Goal: Task Accomplishment & Management: Manage account settings

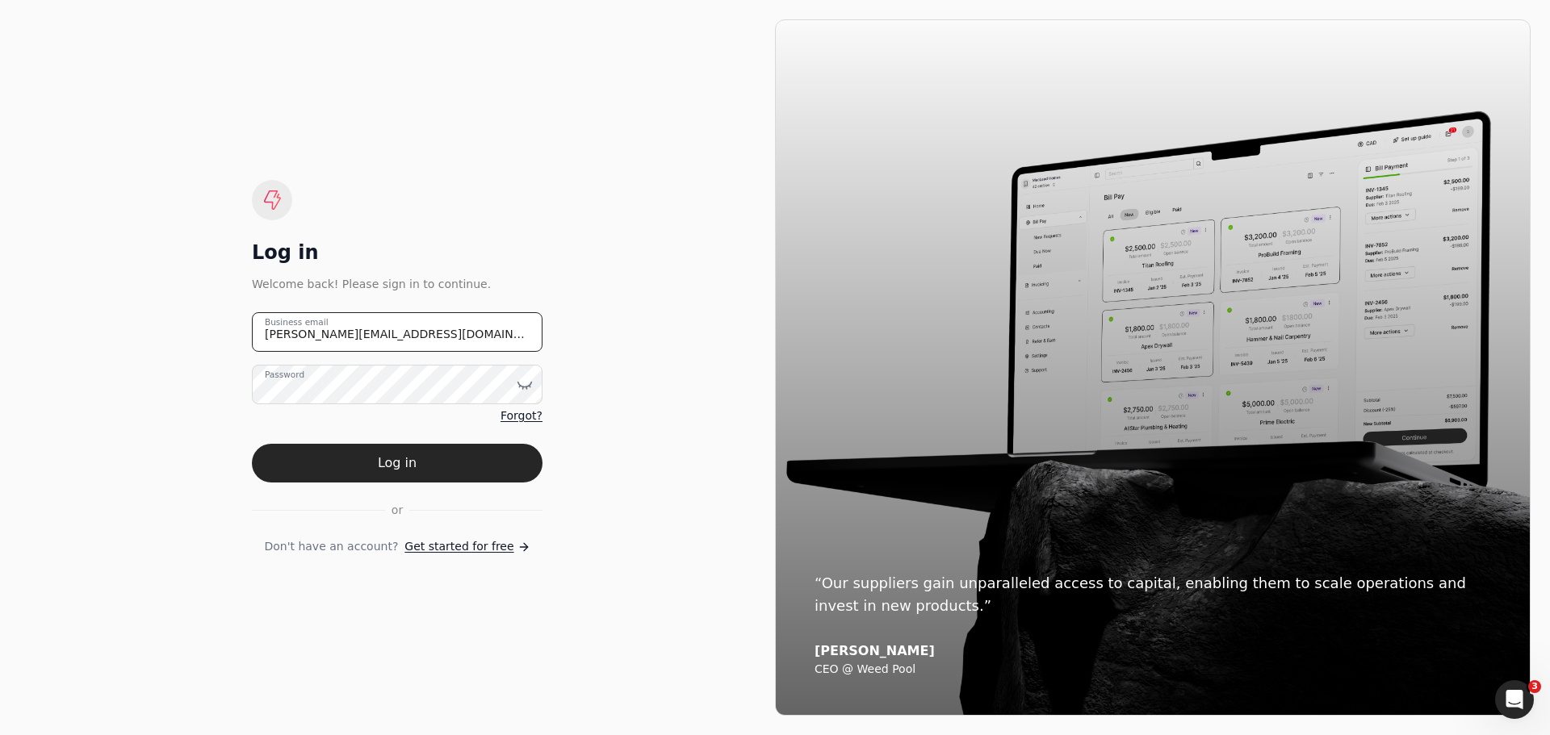
drag, startPoint x: 408, startPoint y: 329, endPoint x: 207, endPoint y: 341, distance: 202.2
click at [207, 341] on div "Log in Welcome back! Please sign in to continue. [PERSON_NAME][EMAIL_ADDRESS][D…" at bounding box center [397, 367] width 756 height 697
type email "[EMAIL_ADDRESS][DOMAIN_NAME]"
click at [528, 384] on icon at bounding box center [525, 385] width 16 height 16
click at [285, 513] on div "or" at bounding box center [397, 510] width 291 height 17
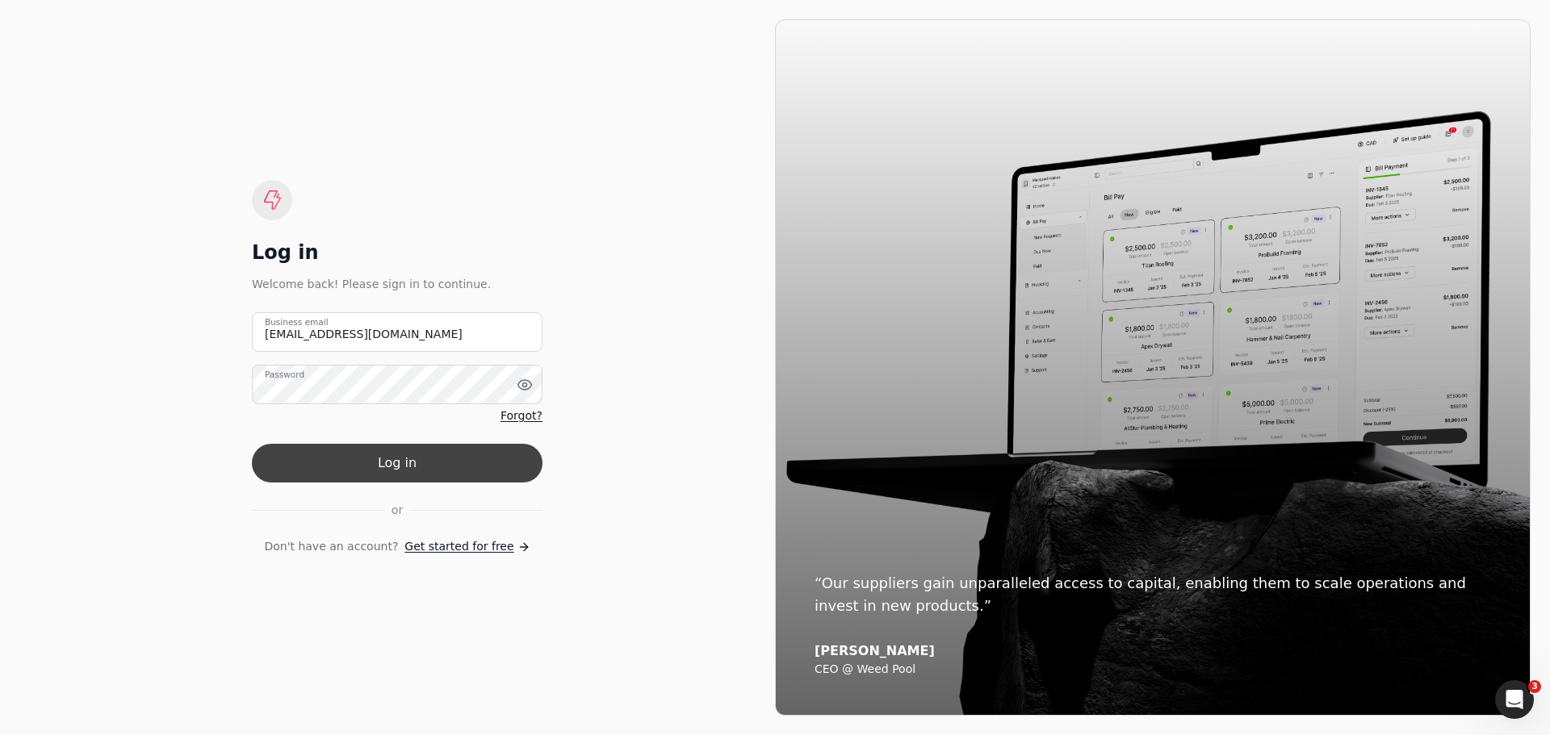
click at [392, 460] on button "Log in" at bounding box center [397, 463] width 291 height 39
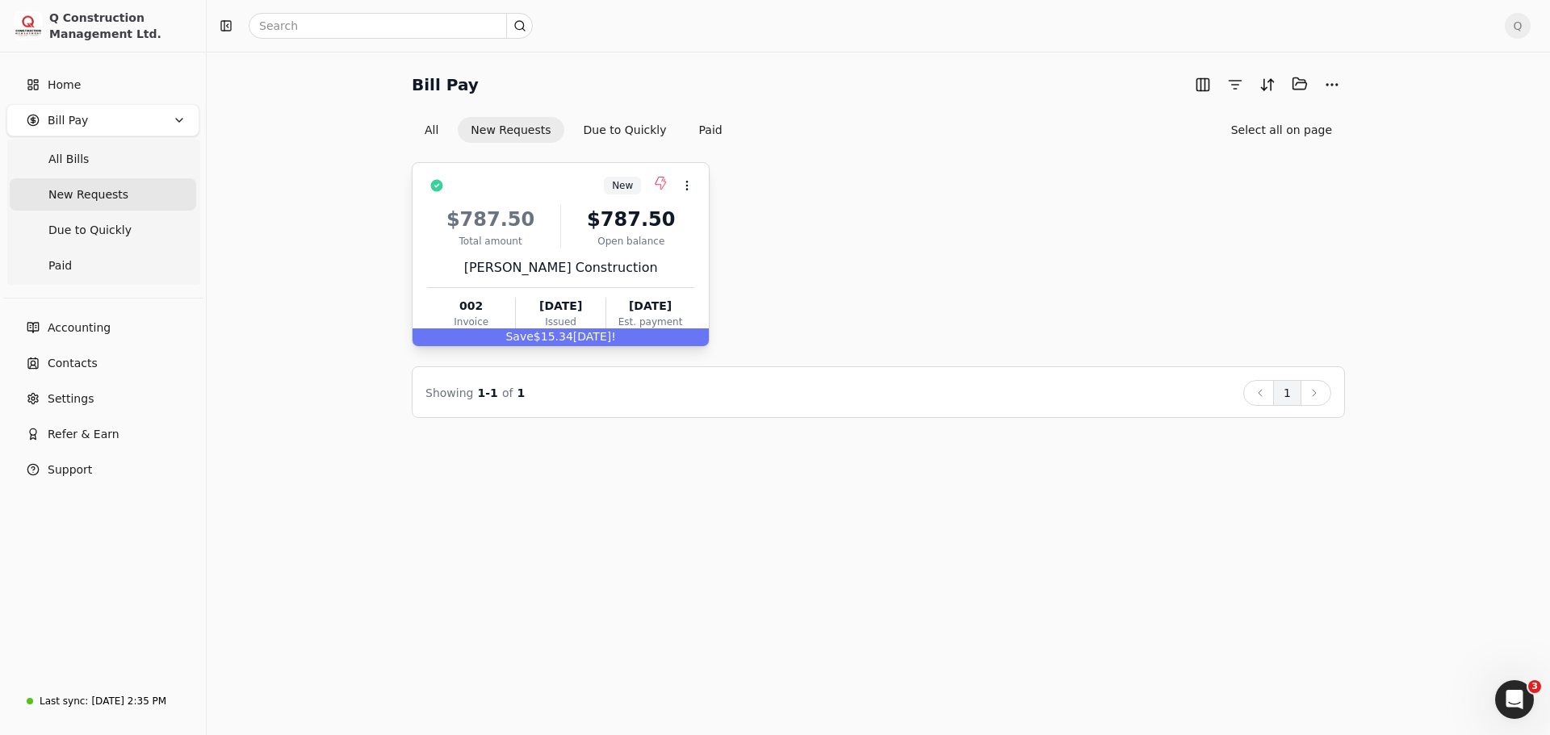
click at [683, 212] on div "$787.50" at bounding box center [630, 219] width 127 height 29
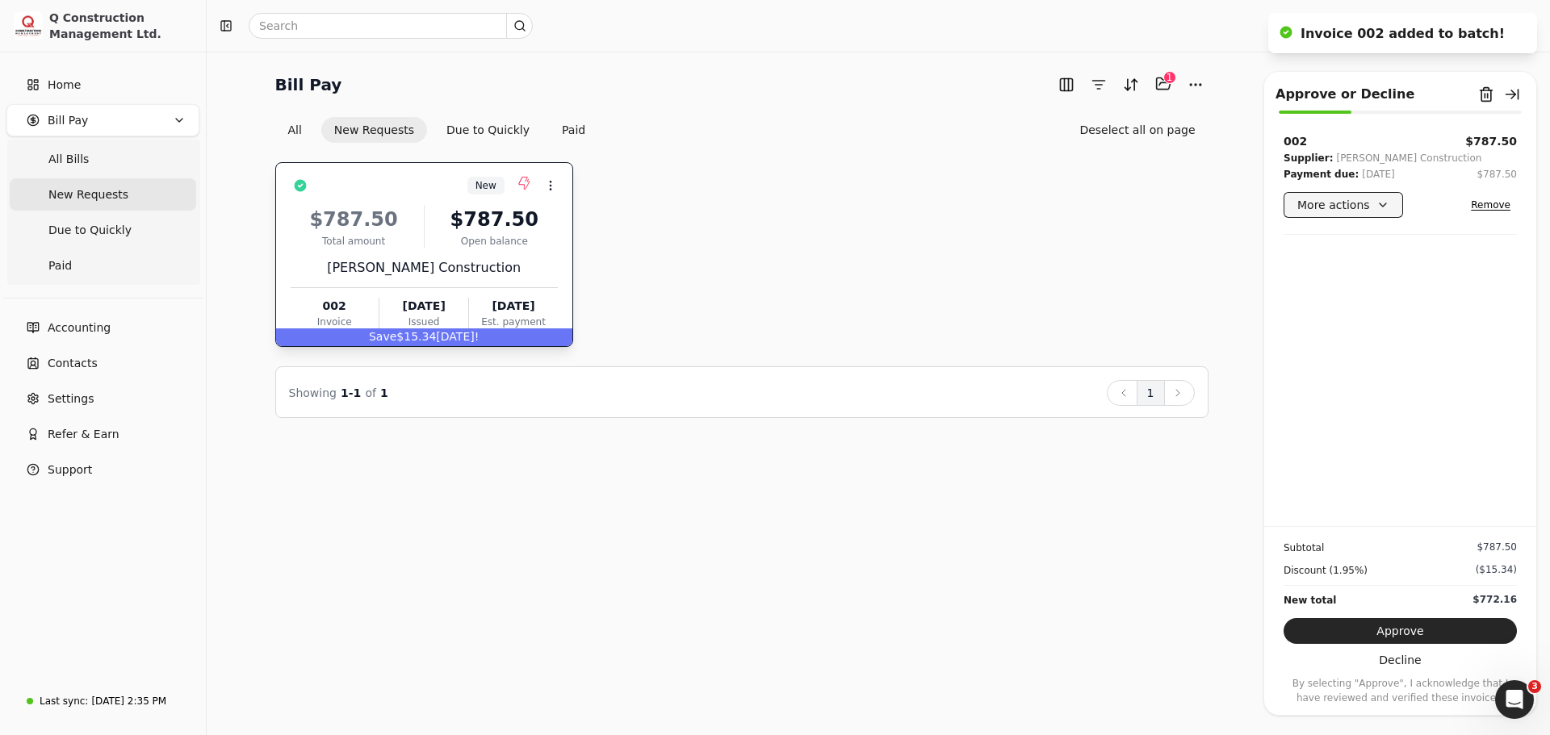
click at [1344, 208] on button "More actions" at bounding box center [1342, 205] width 119 height 26
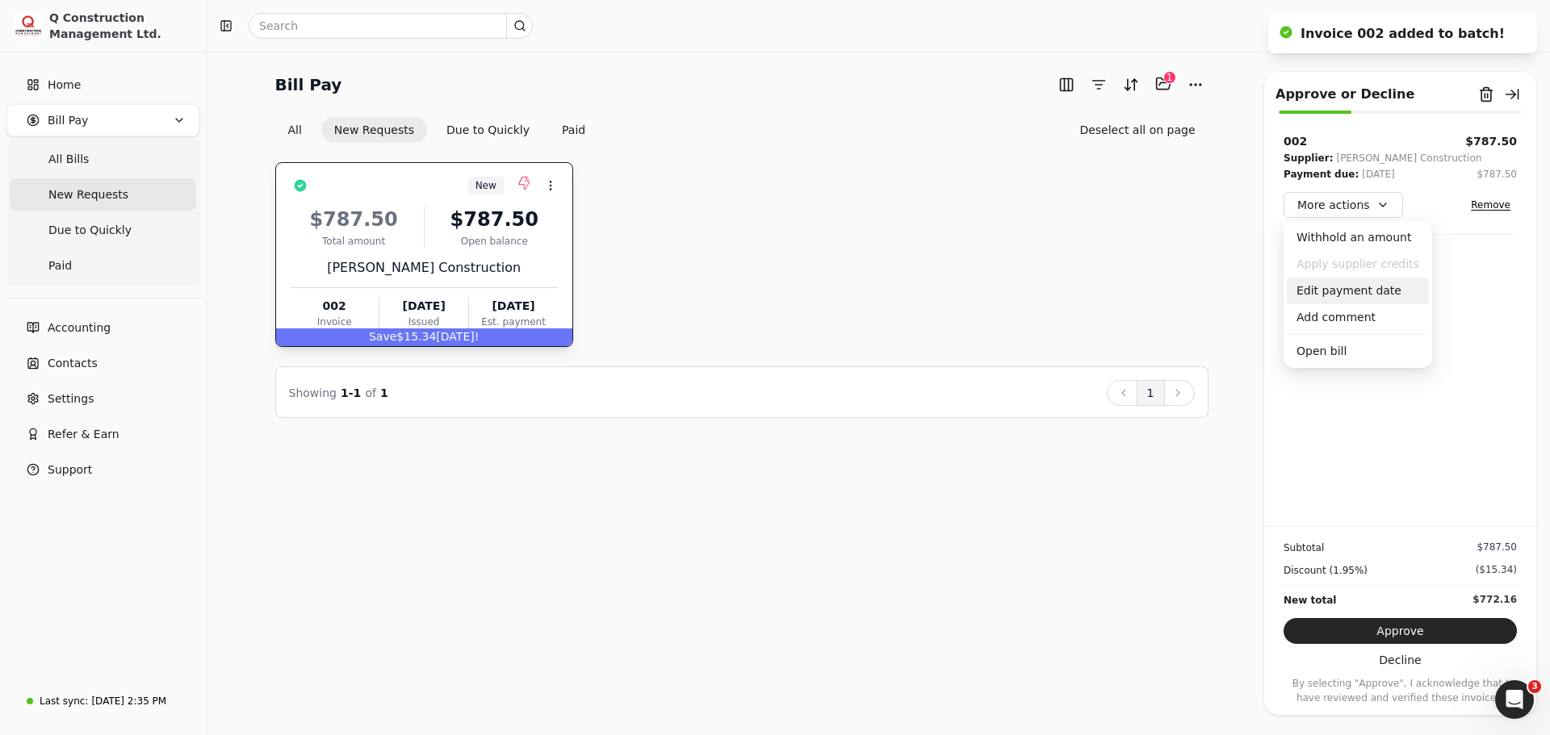
click at [1339, 292] on div "Edit payment date" at bounding box center [1358, 291] width 142 height 27
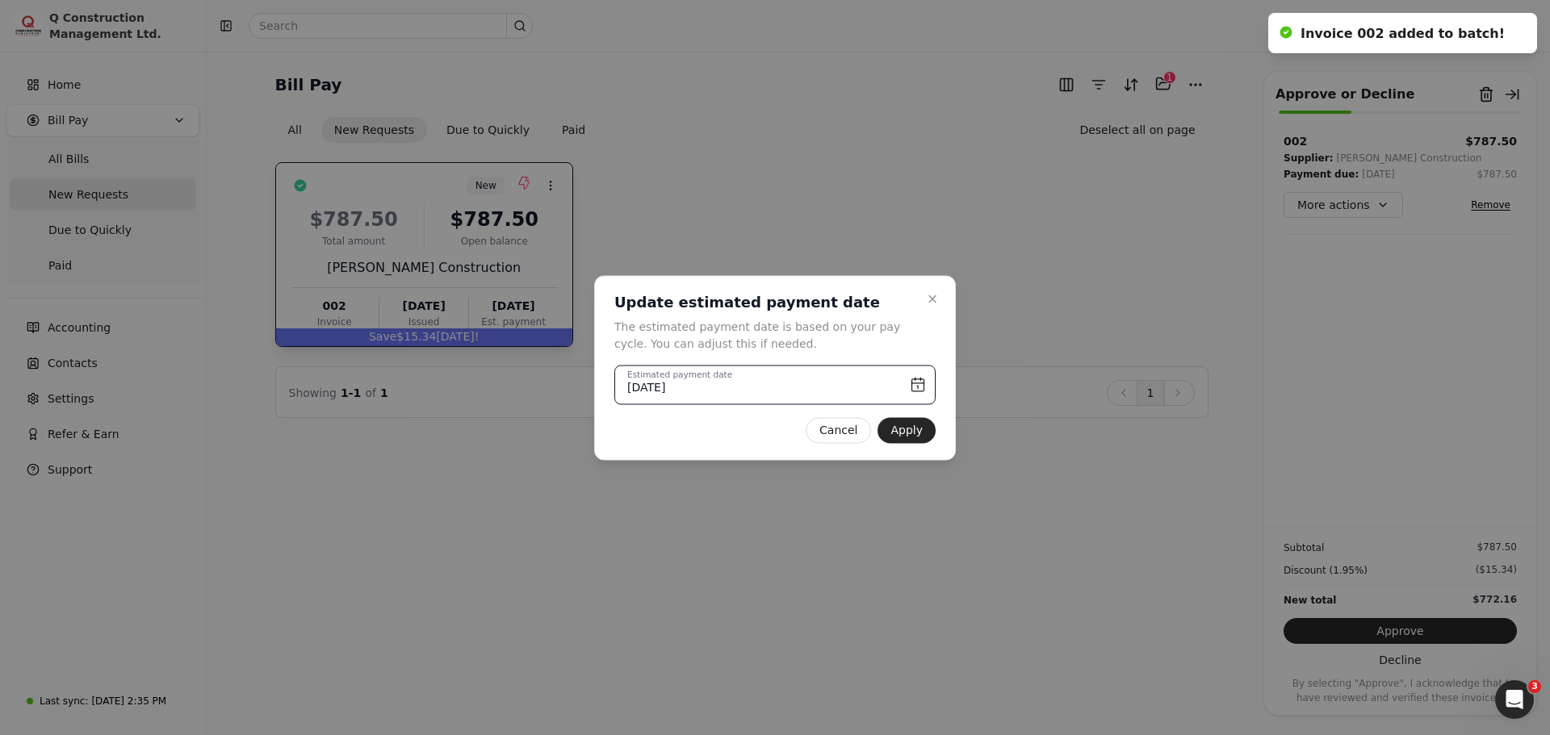
click at [915, 383] on input "[DATE]" at bounding box center [774, 385] width 321 height 40
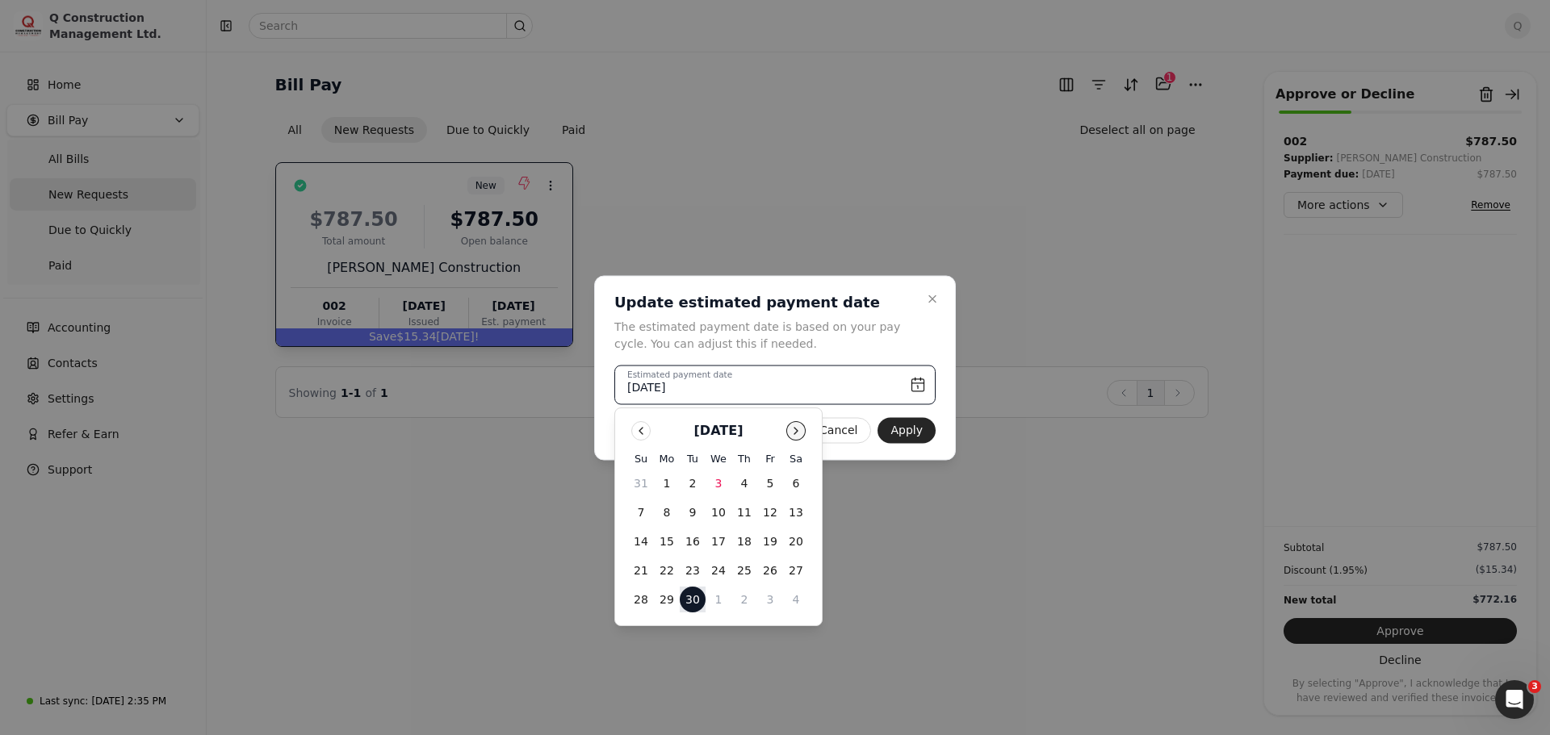
click at [791, 428] on button "Go to next month" at bounding box center [795, 430] width 19 height 19
click at [664, 518] on button "6" at bounding box center [667, 513] width 26 height 26
type input "[DATE]"
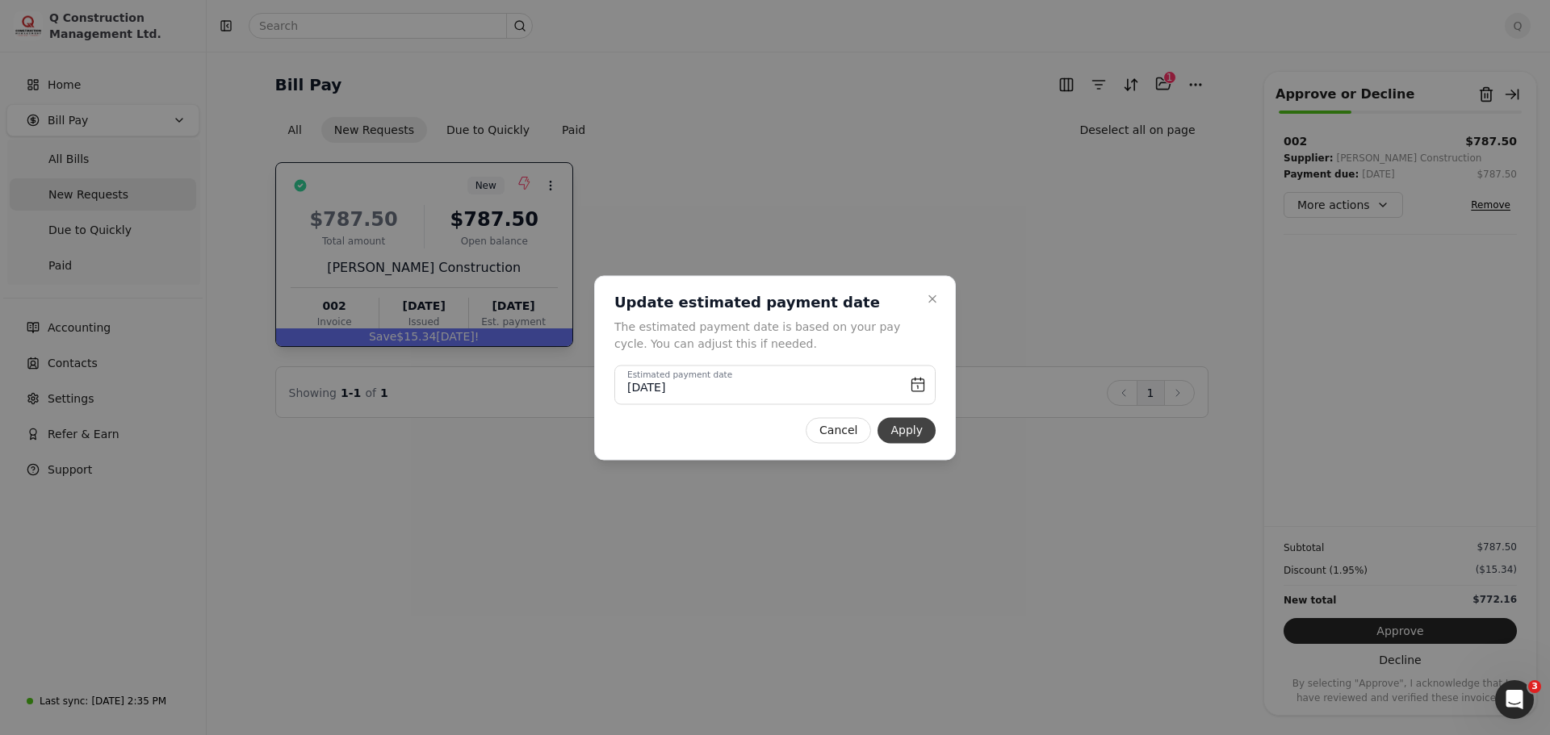
click at [910, 435] on button "Apply" at bounding box center [906, 430] width 58 height 26
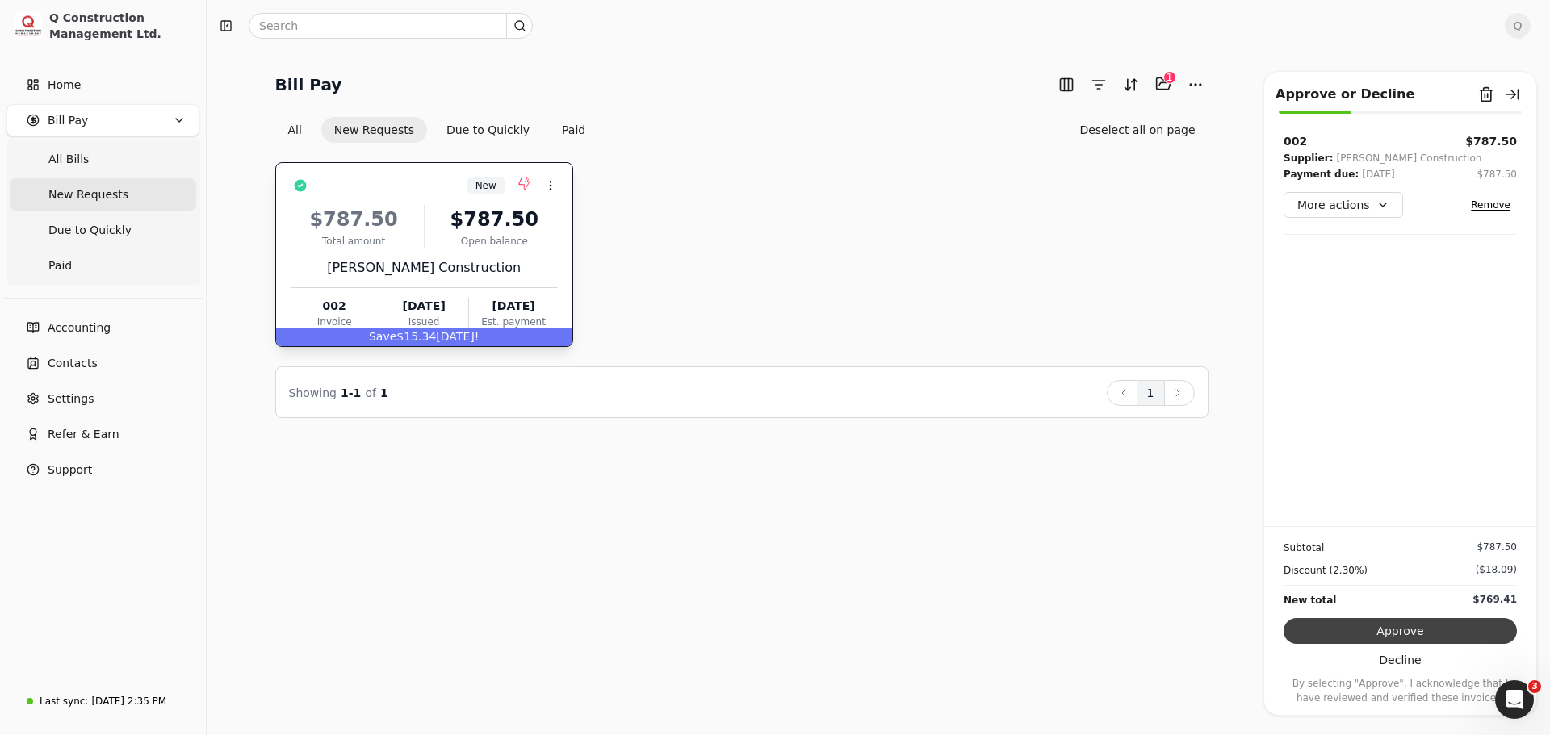
click at [1396, 630] on button "Approve" at bounding box center [1399, 631] width 233 height 26
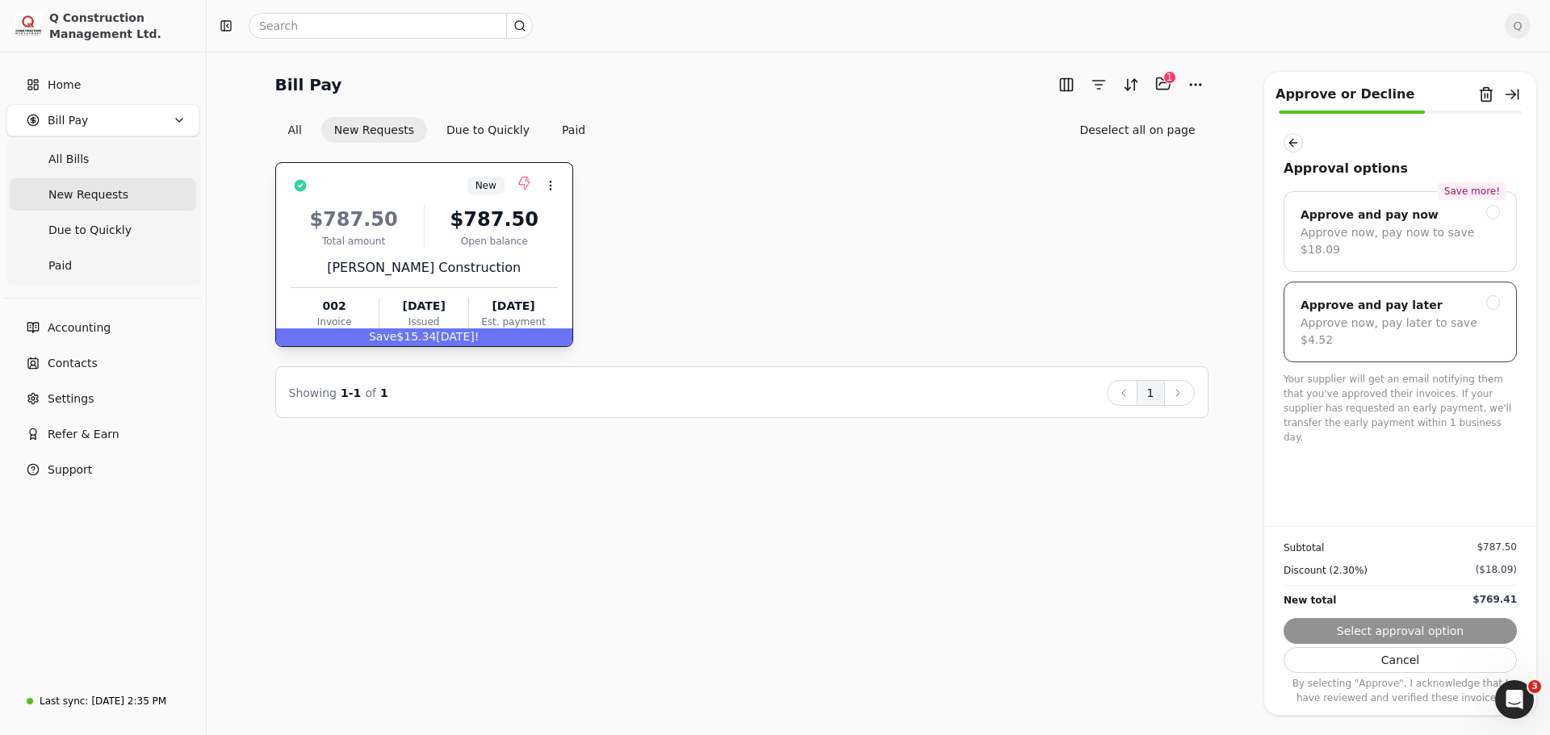
click at [1492, 295] on div at bounding box center [1493, 302] width 15 height 15
click at [1396, 630] on button "Submit approval" at bounding box center [1399, 631] width 233 height 26
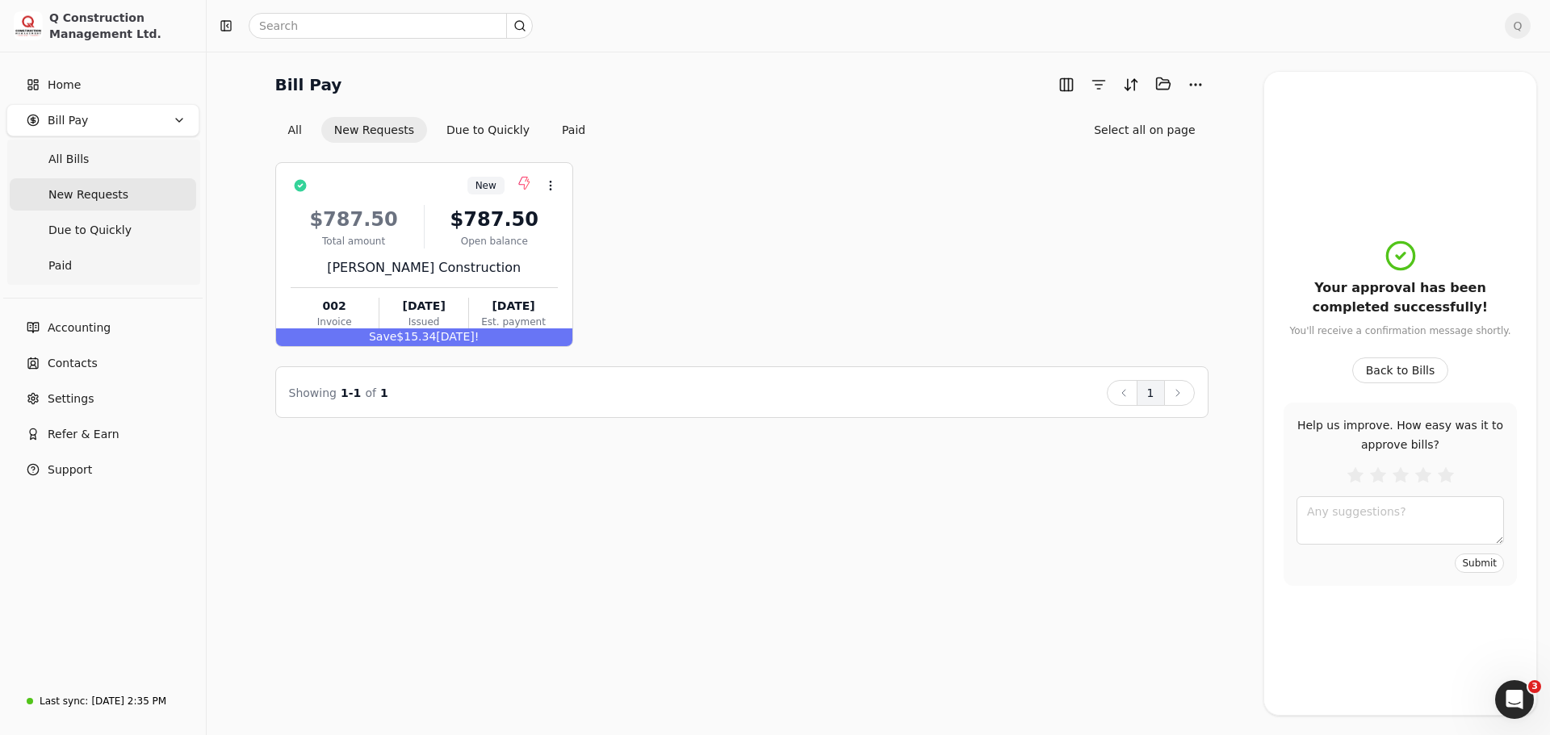
click at [1513, 30] on span "Q" at bounding box center [1518, 26] width 26 height 26
click at [1413, 128] on span "Sign Out" at bounding box center [1406, 136] width 48 height 17
